Goal: Find specific page/section

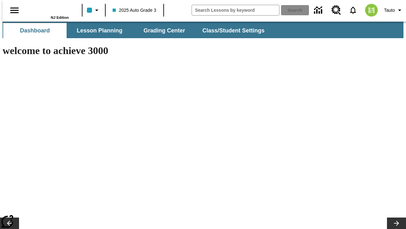
type input "-1"
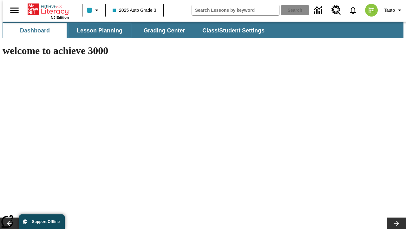
click at [97, 30] on button "Lesson Planning" at bounding box center [99, 30] width 63 height 15
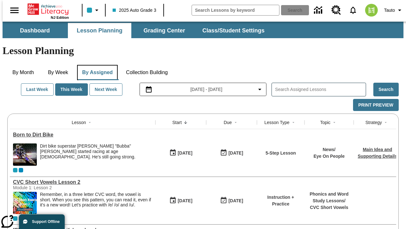
click at [96, 65] on button "By Assigned" at bounding box center [97, 72] width 41 height 15
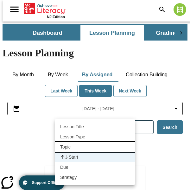
click at [95, 147] on li "Topic" at bounding box center [95, 147] width 80 height 10
